Goal: Download file/media

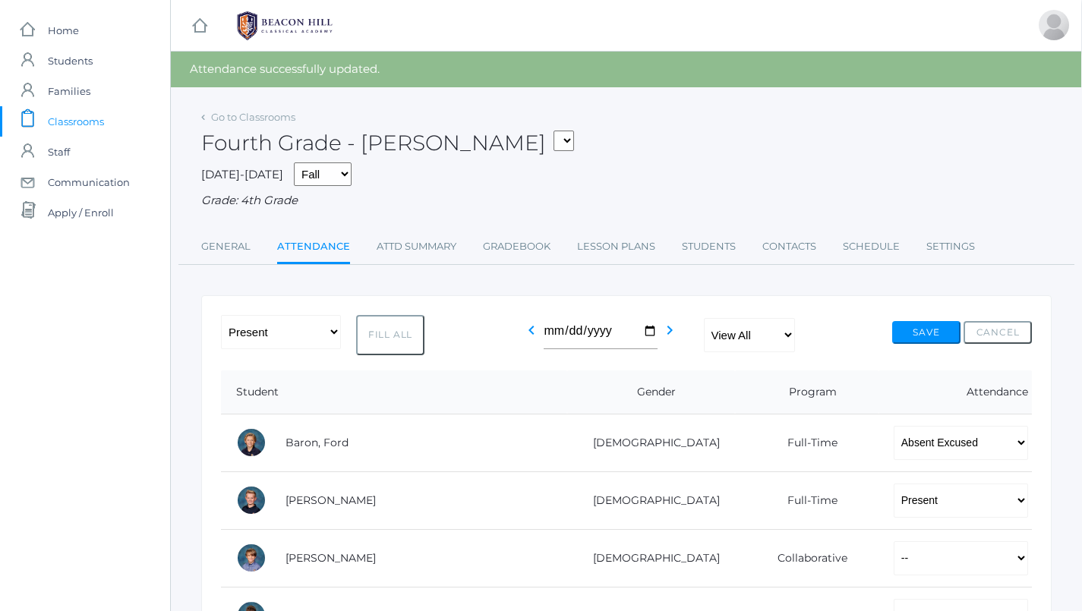
scroll to position [0, 1]
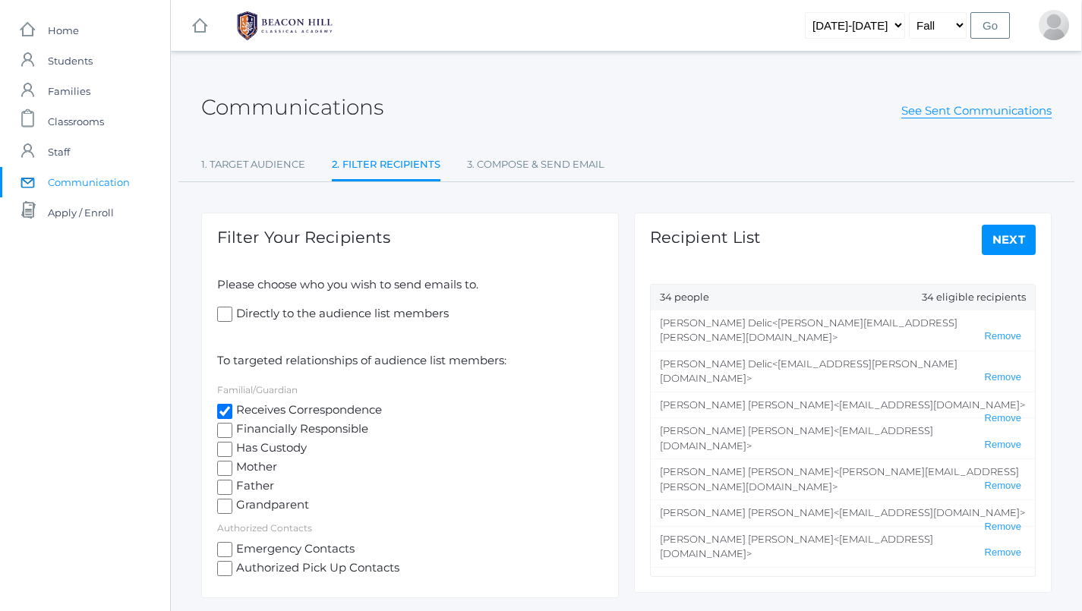
scroll to position [0, 1]
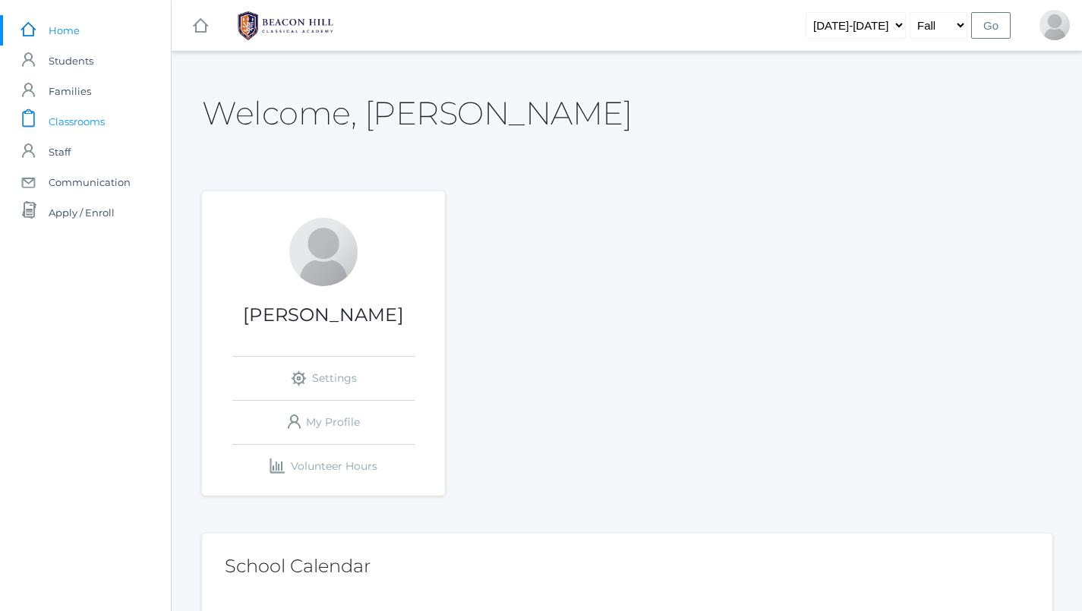
click at [94, 118] on span "Classrooms" at bounding box center [77, 121] width 56 height 30
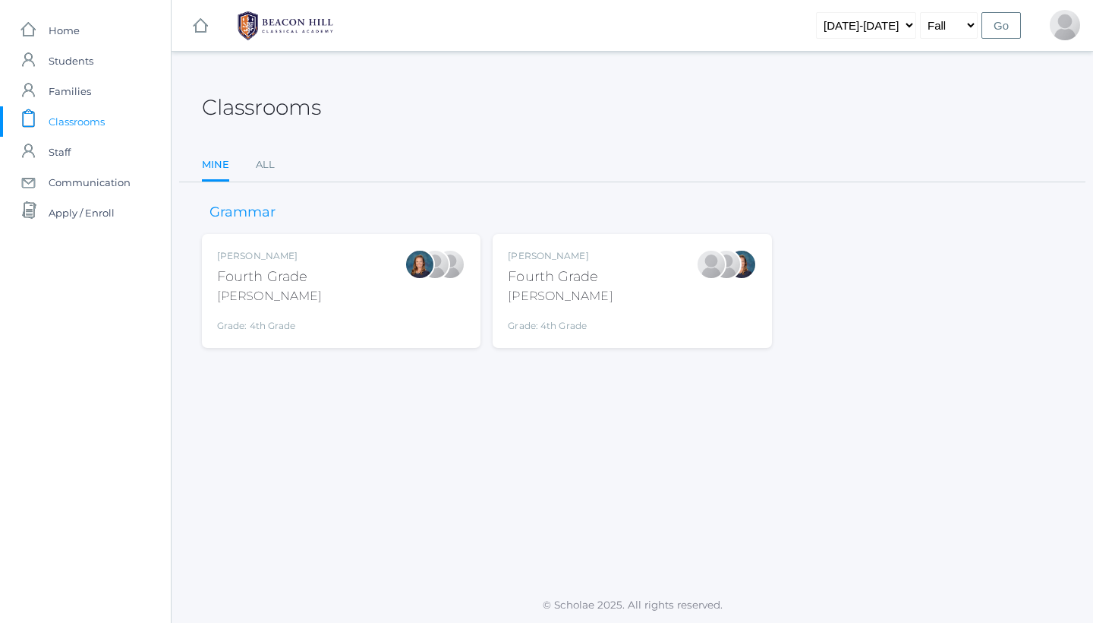
click at [585, 276] on div "Fourth Grade" at bounding box center [560, 277] width 105 height 21
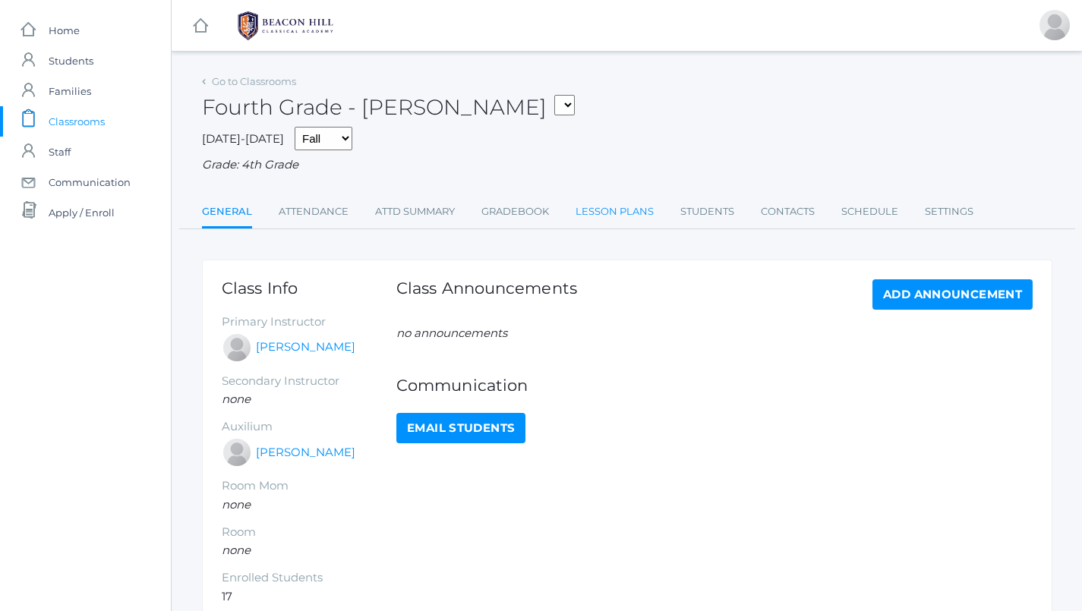
click at [613, 213] on link "Lesson Plans" at bounding box center [615, 212] width 78 height 30
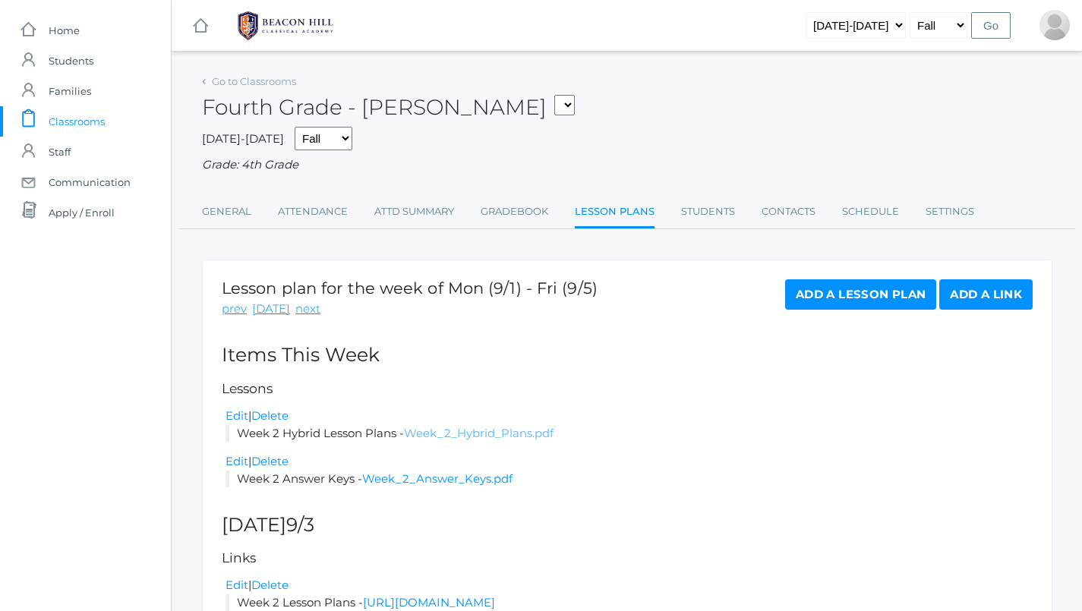
click at [461, 426] on link "Week_2_Hybrid_Plans.pdf" at bounding box center [479, 433] width 150 height 14
